Goal: Transaction & Acquisition: Purchase product/service

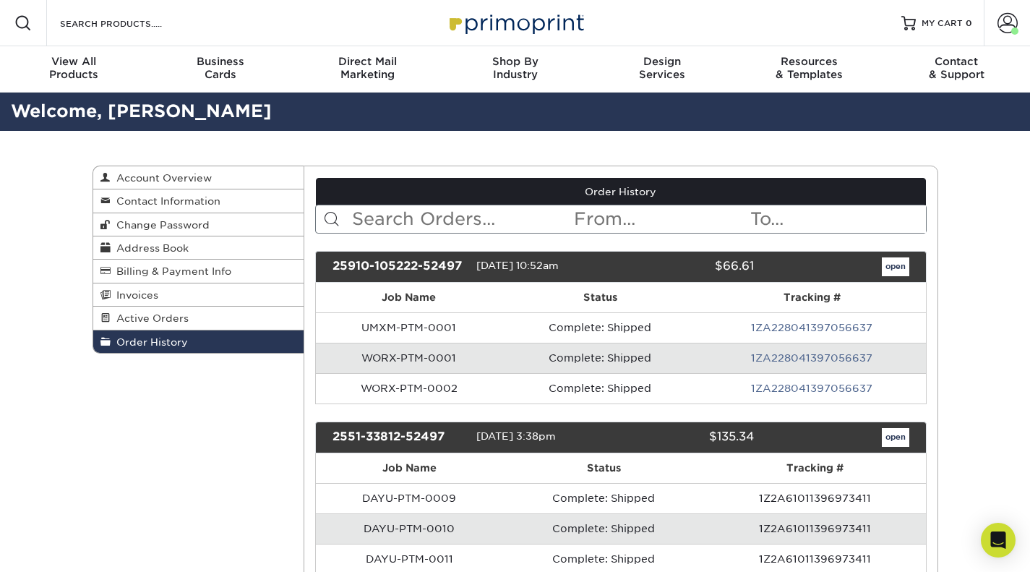
click at [487, 17] on img at bounding box center [515, 22] width 145 height 31
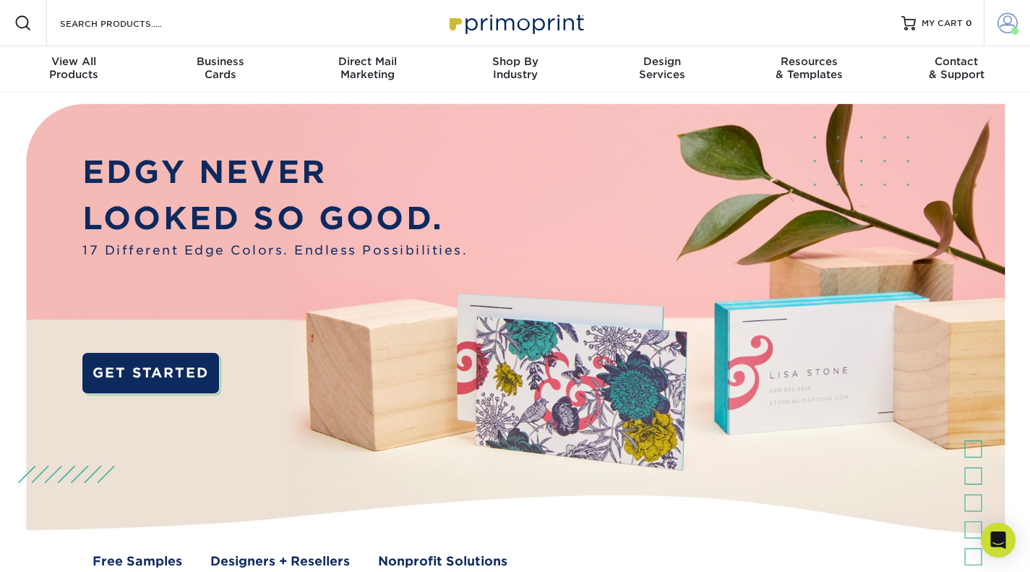
click at [1004, 21] on span at bounding box center [1008, 23] width 20 height 20
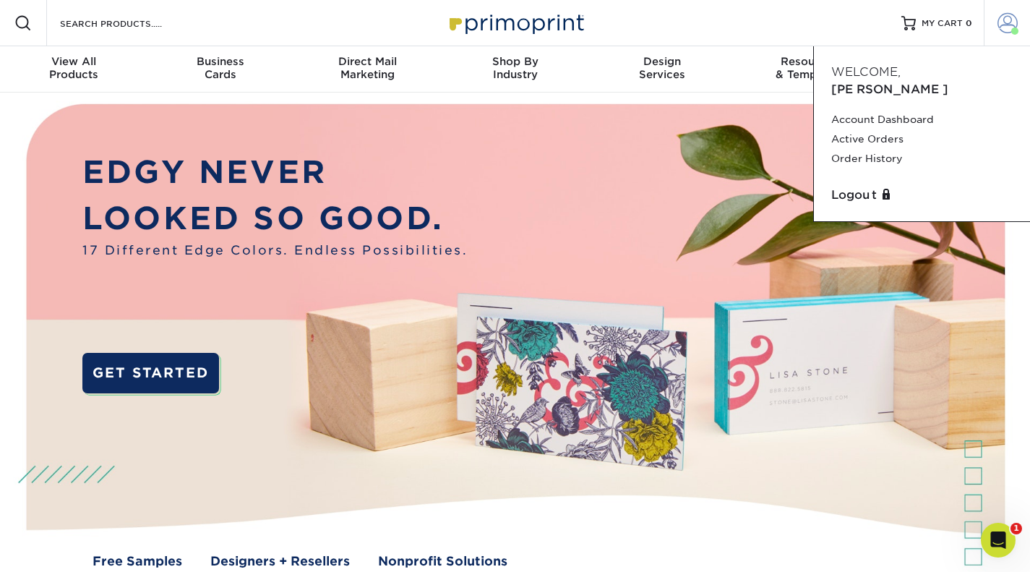
click at [1004, 21] on span at bounding box center [1008, 23] width 20 height 20
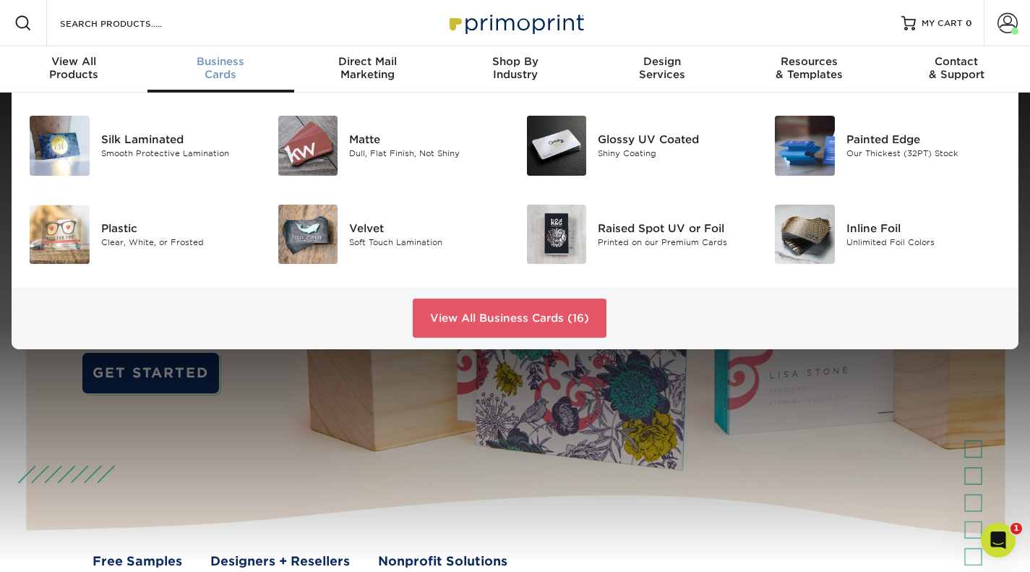
click at [229, 66] on span "Business" at bounding box center [222, 61] width 148 height 13
click at [325, 132] on img at bounding box center [308, 146] width 60 height 60
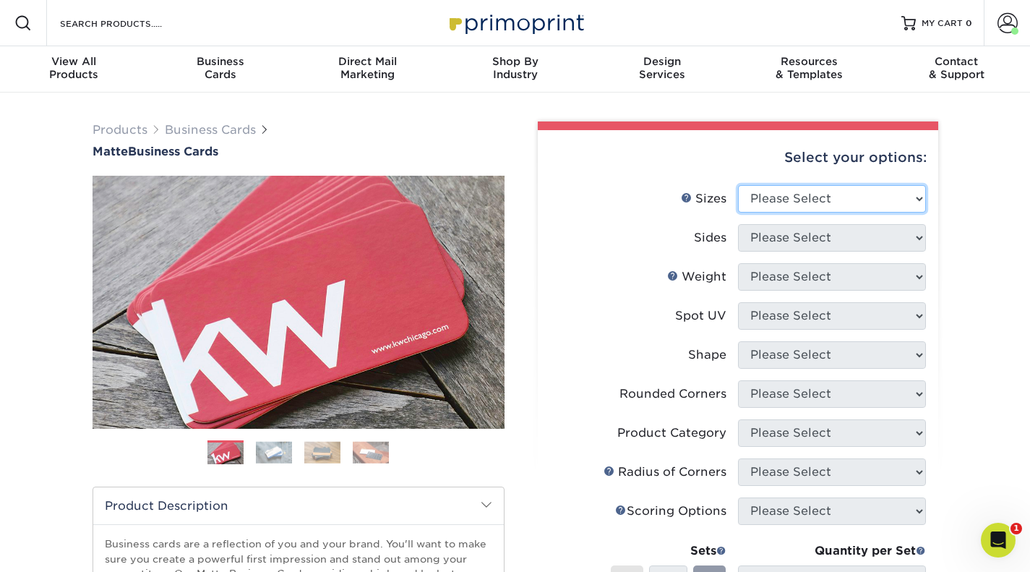
click at [898, 198] on select "Please Select 1.5" x 3.5" - Mini 1.75" x 3.5" - Mini 2" x 2" - Square 2" x 3" -…" at bounding box center [832, 198] width 188 height 27
select select "2.00x3.50"
click at [738, 185] on select "Please Select 1.5" x 3.5" - Mini 1.75" x 3.5" - Mini 2" x 2" - Square 2" x 3" -…" at bounding box center [832, 198] width 188 height 27
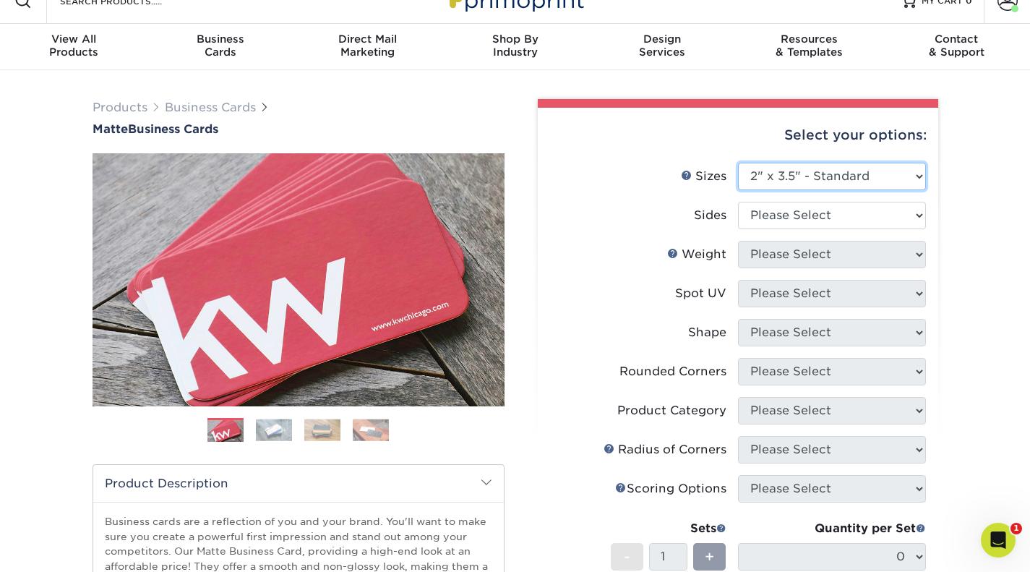
scroll to position [25, 0]
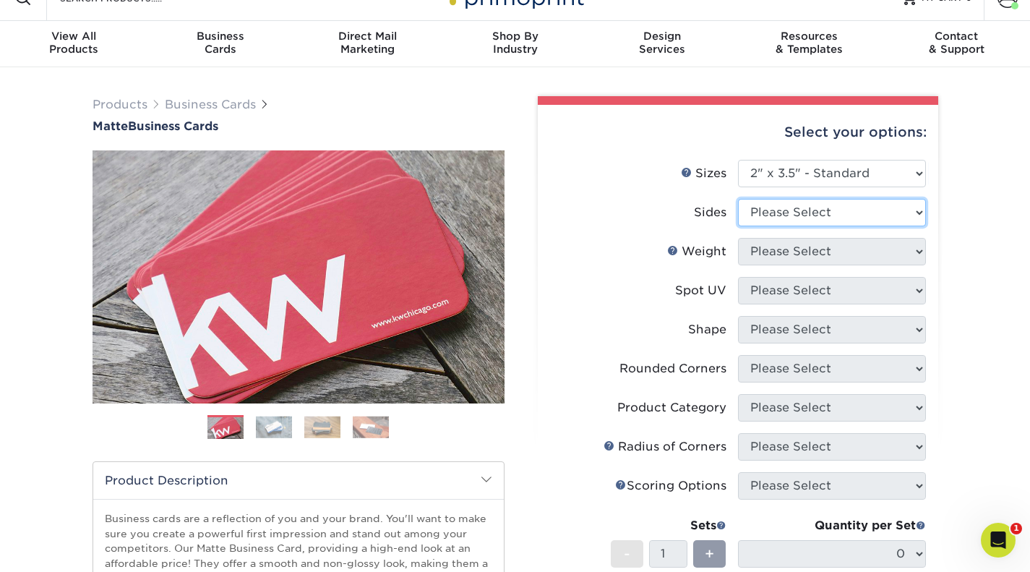
click at [889, 211] on select "Please Select Print Both Sides Print Front Only" at bounding box center [832, 212] width 188 height 27
select select "13abbda7-1d64-4f25-8bb2-c179b224825d"
click at [738, 199] on select "Please Select Print Both Sides Print Front Only" at bounding box center [832, 212] width 188 height 27
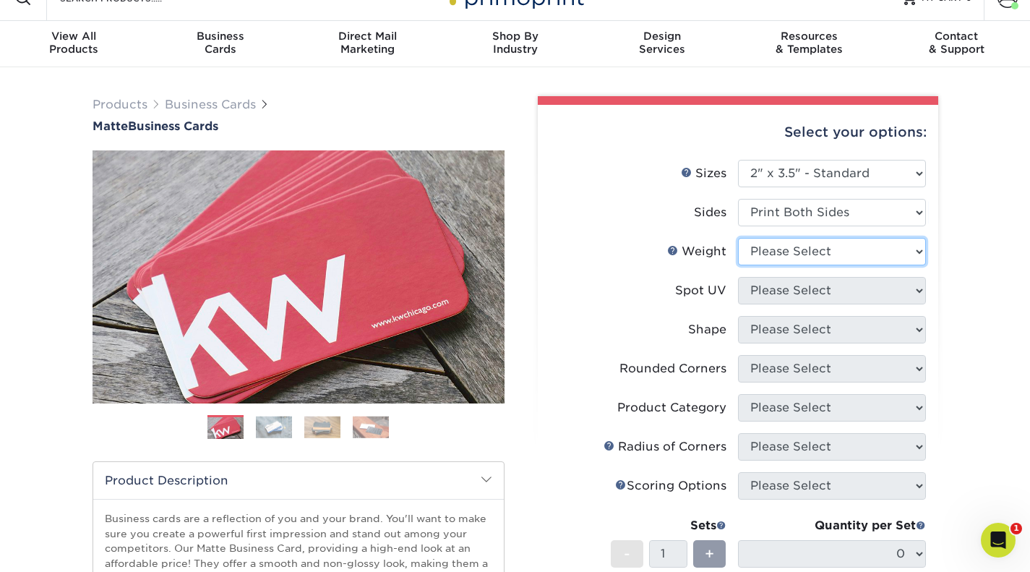
click at [894, 249] on select "Please Select 16PT 14PT" at bounding box center [832, 251] width 188 height 27
select select "14PT"
click at [738, 238] on select "Please Select 16PT 14PT" at bounding box center [832, 251] width 188 height 27
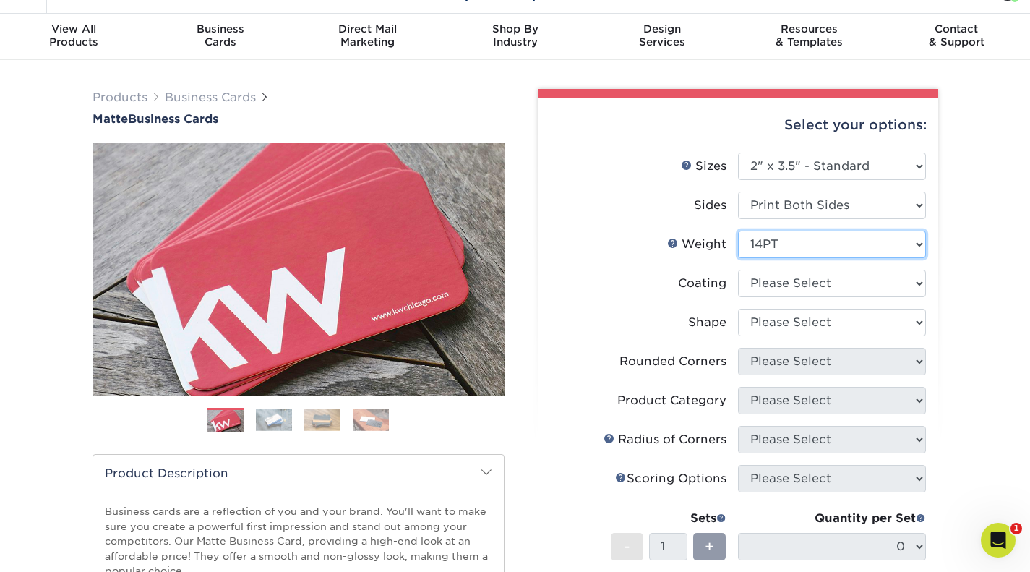
scroll to position [71, 0]
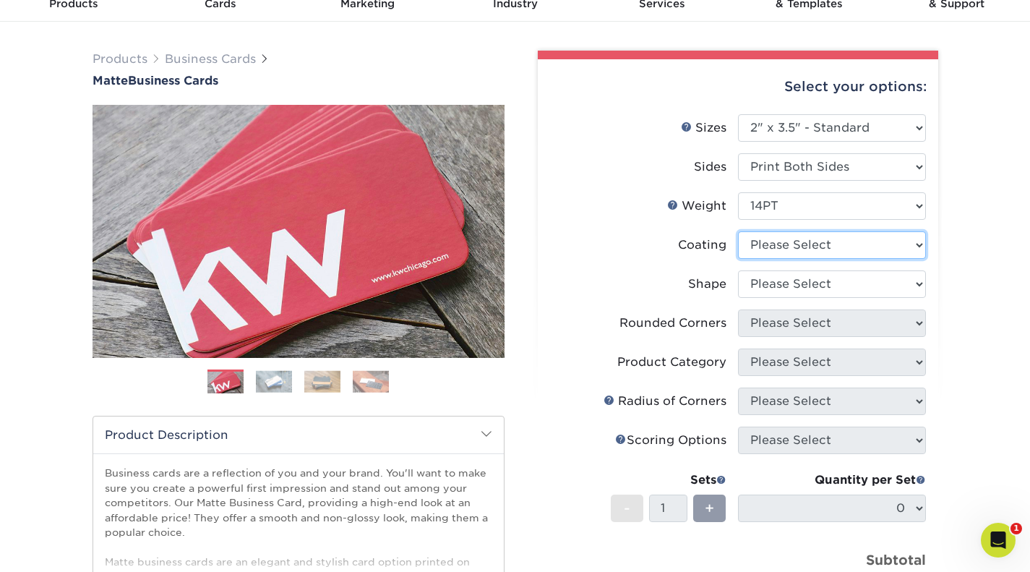
click at [856, 246] on select at bounding box center [832, 244] width 188 height 27
select select "121bb7b5-3b4d-429f-bd8d-bbf80e953313"
click at [738, 231] on select at bounding box center [832, 244] width 188 height 27
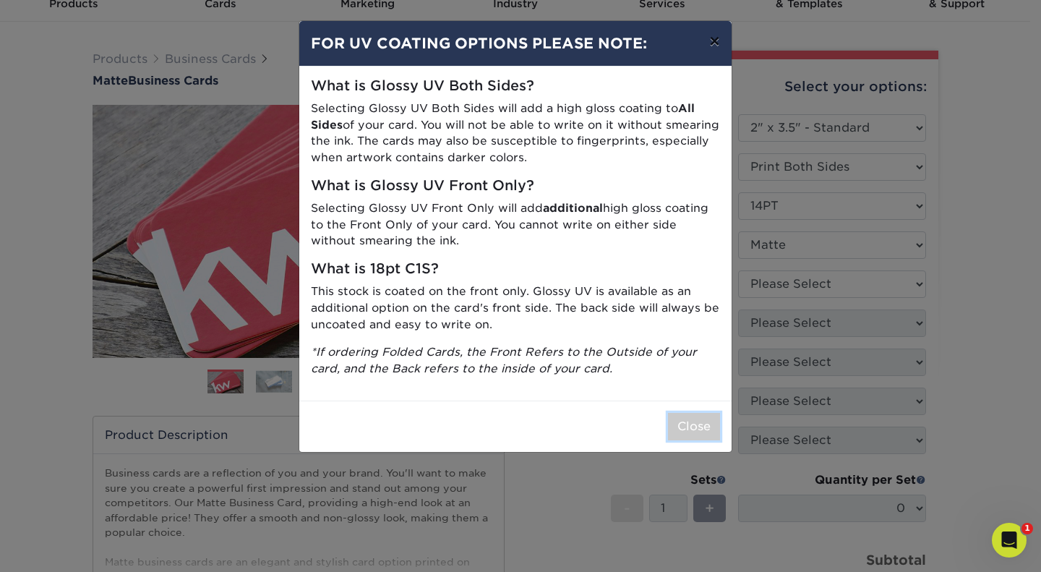
drag, startPoint x: 693, startPoint y: 430, endPoint x: 711, endPoint y: 38, distance: 393.0
click at [711, 38] on div "× FOR UV COATING OPTIONS PLEASE NOTE: What is Glossy UV Both Sides? Selecting G…" at bounding box center [516, 236] width 434 height 432
click at [711, 38] on button "×" at bounding box center [714, 41] width 33 height 40
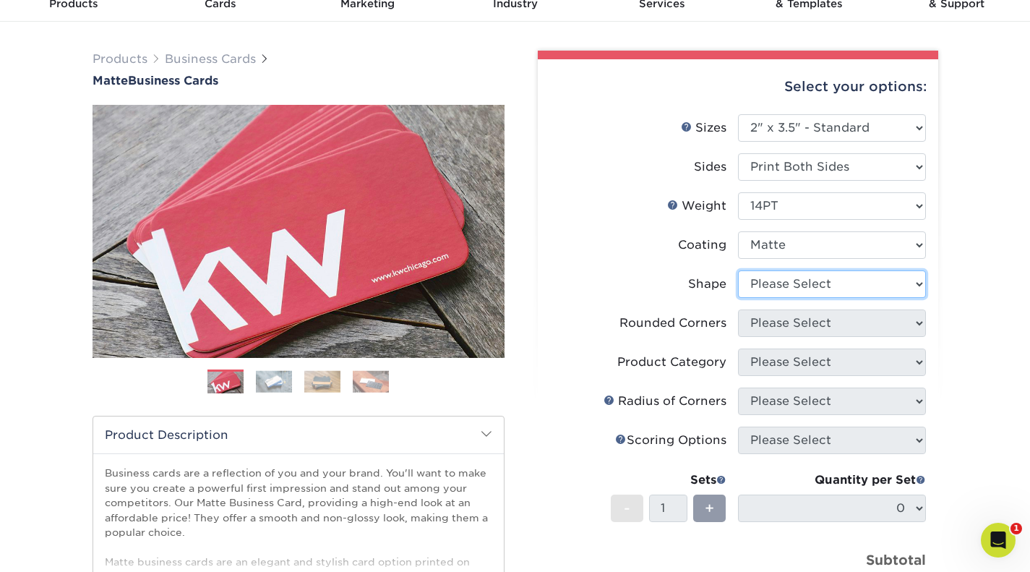
click at [805, 283] on select "Please Select Standard" at bounding box center [832, 283] width 188 height 27
select select "standard"
click at [738, 270] on select "Please Select Standard" at bounding box center [832, 283] width 188 height 27
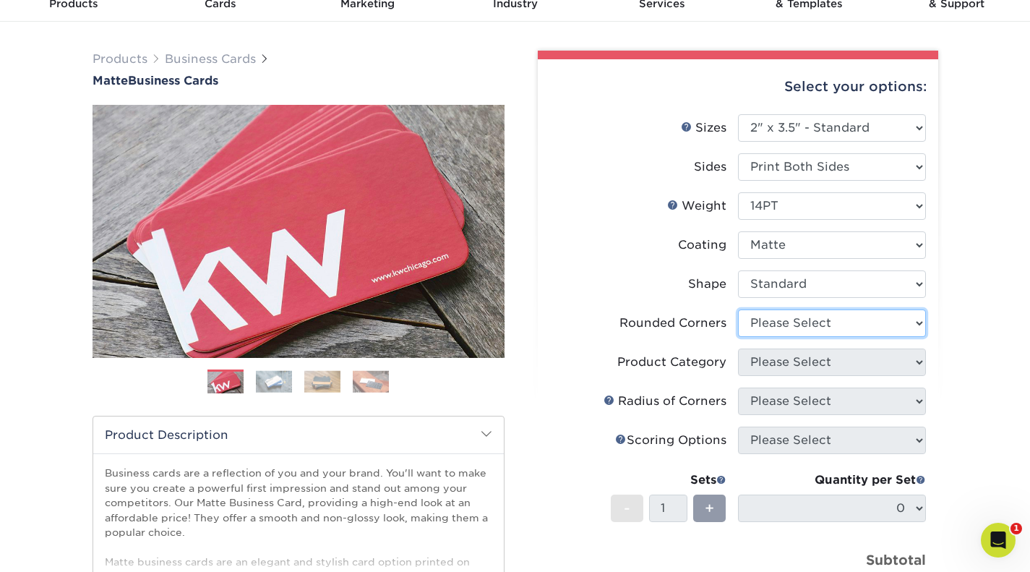
click at [837, 325] on select "Please Select Yes - Round 2 Corners Yes - Round 4 Corners No" at bounding box center [832, 322] width 188 height 27
select select "0"
click at [738, 309] on select "Please Select Yes - Round 2 Corners Yes - Round 4 Corners No" at bounding box center [832, 322] width 188 height 27
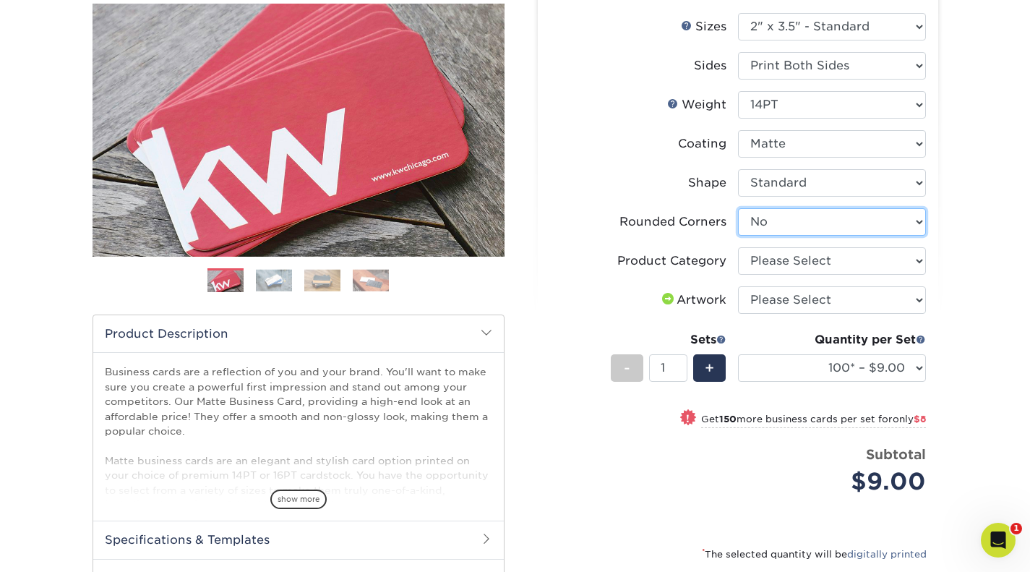
scroll to position [171, 0]
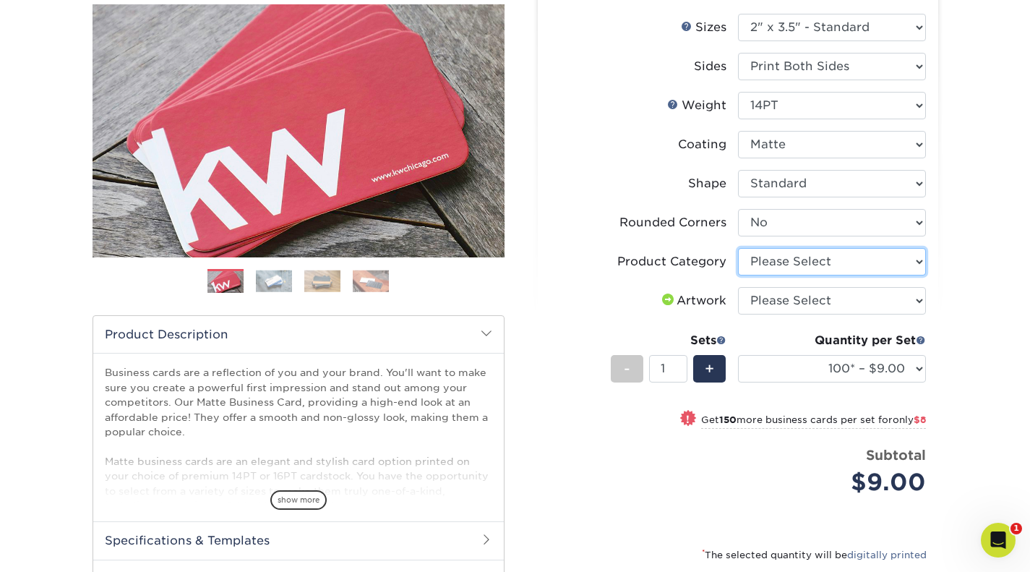
click at [921, 265] on select "Please Select Business Cards" at bounding box center [832, 261] width 188 height 27
select select "3b5148f1-0588-4f88-a218-97bcfdce65c1"
click at [738, 248] on select "Please Select Business Cards" at bounding box center [832, 261] width 188 height 27
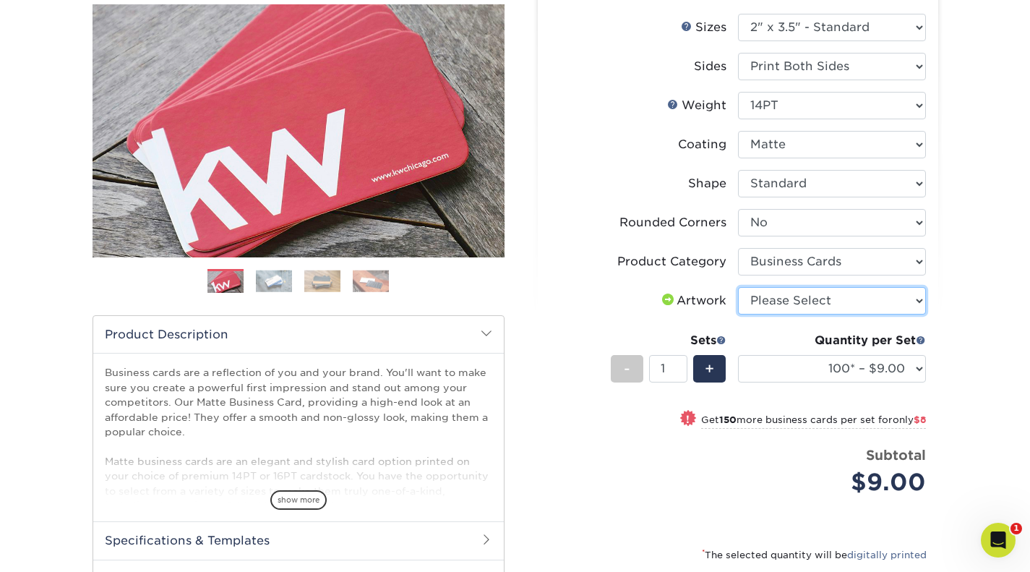
click at [857, 304] on select "Please Select I will upload files I need a design - $100" at bounding box center [832, 300] width 188 height 27
select select "upload"
click at [738, 287] on select "Please Select I will upload files I need a design - $100" at bounding box center [832, 300] width 188 height 27
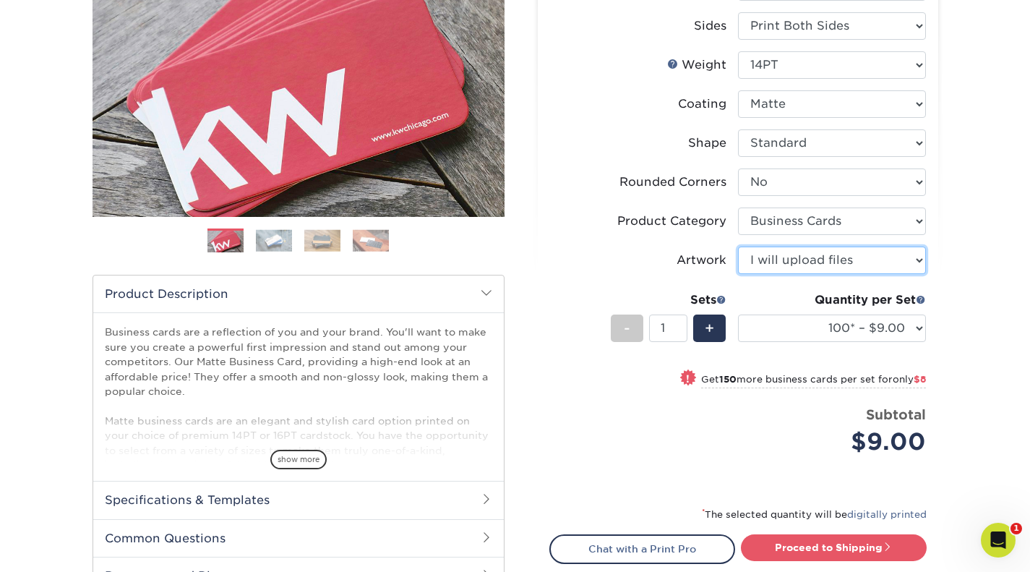
scroll to position [227, 0]
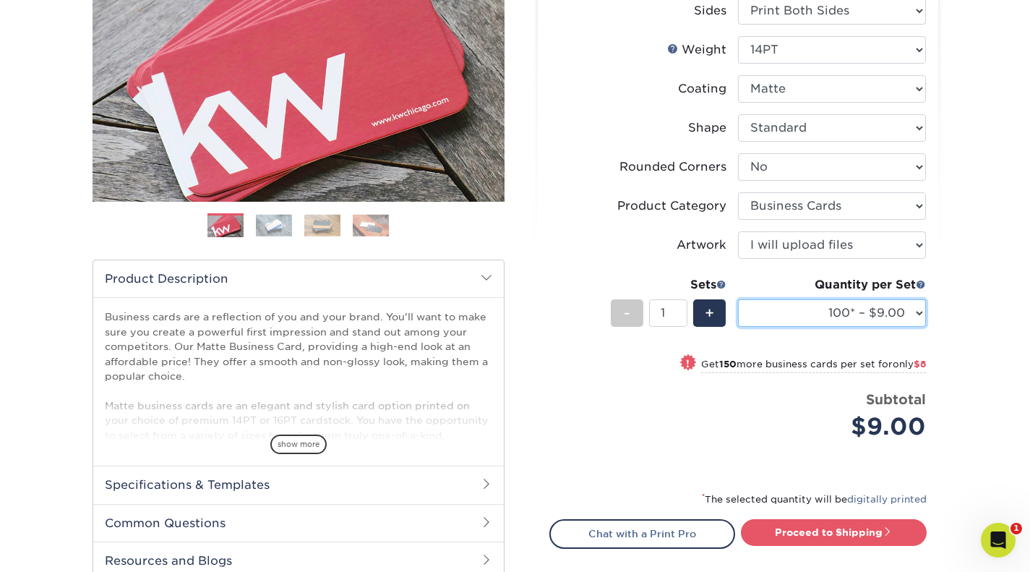
click at [918, 314] on select "100* – $9.00 250* – $17.00 500 – $33.00 1000 – $42.00 2500 – $75.00 5000 – $143…" at bounding box center [832, 312] width 188 height 27
click at [963, 155] on div "Products Business Cards Matte Business Cards Previous Next 100 $ 9" at bounding box center [515, 277] width 1030 height 822
